Goal: Task Accomplishment & Management: Manage account settings

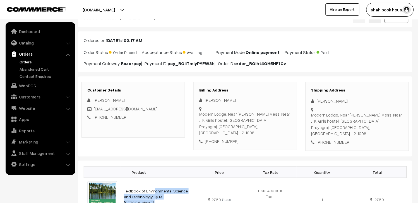
scroll to position [31, 0]
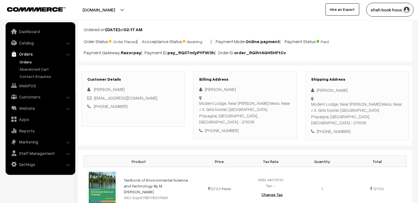
click at [153, 96] on div "[EMAIL_ADDRESS][DOMAIN_NAME]" at bounding box center [133, 98] width 92 height 6
copy div "[EMAIL_ADDRESS][DOMAIN_NAME]"
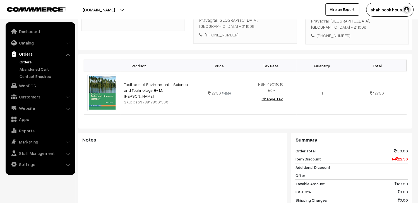
scroll to position [0, 0]
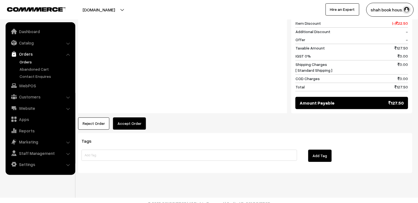
click at [122, 118] on button "Accept Order" at bounding box center [129, 124] width 33 height 12
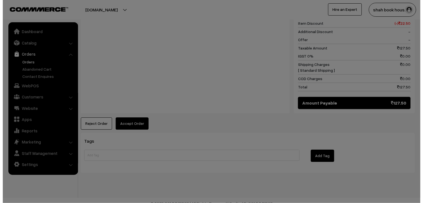
scroll to position [264, 0]
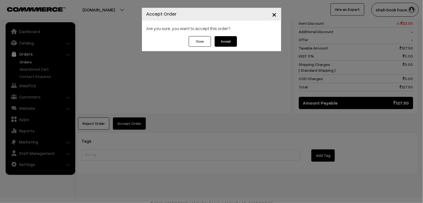
click at [230, 42] on button "Accept" at bounding box center [226, 41] width 22 height 11
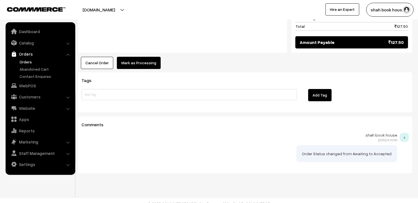
click at [147, 57] on button "Mark as Processing" at bounding box center [139, 63] width 44 height 12
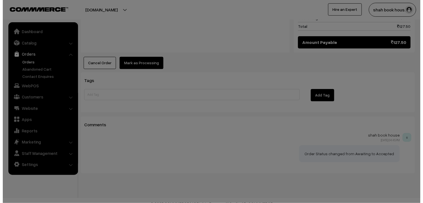
scroll to position [324, 0]
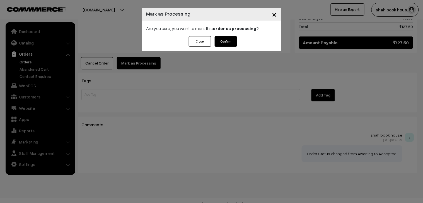
click at [225, 39] on button "Confirm" at bounding box center [226, 41] width 22 height 11
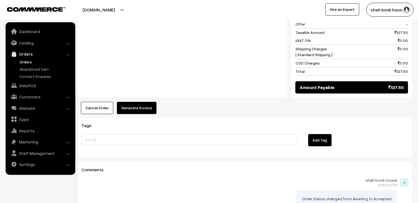
click at [145, 102] on button "Generate Invoice" at bounding box center [137, 108] width 40 height 12
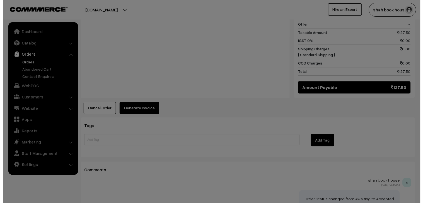
scroll to position [279, 0]
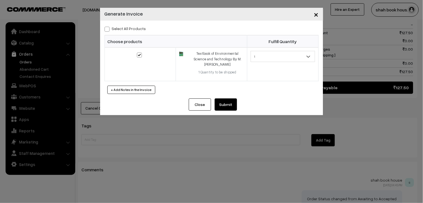
click at [227, 105] on button "Submit" at bounding box center [226, 105] width 22 height 12
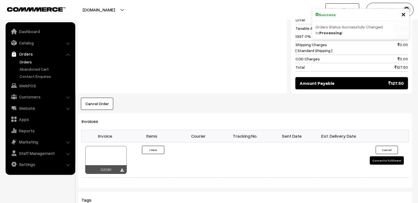
scroll to position [283, 0]
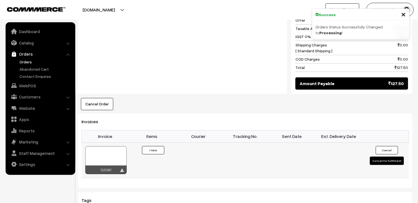
click at [113, 158] on div at bounding box center [105, 161] width 41 height 28
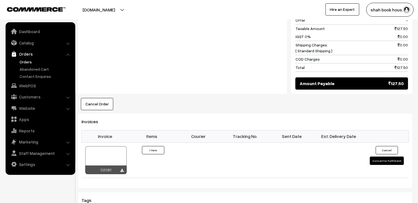
click at [26, 60] on link "Orders" at bounding box center [45, 62] width 55 height 6
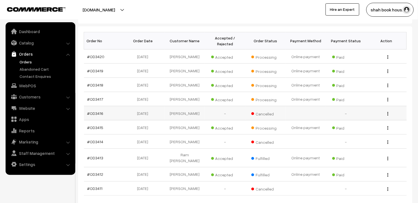
scroll to position [93, 0]
